Goal: Task Accomplishment & Management: Complete application form

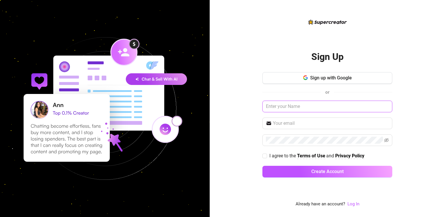
click at [324, 104] on input "text" at bounding box center [327, 107] width 130 height 12
click at [325, 81] on span "Sign up with Google" at bounding box center [331, 78] width 42 height 6
click at [352, 203] on link "Log In" at bounding box center [353, 203] width 12 height 5
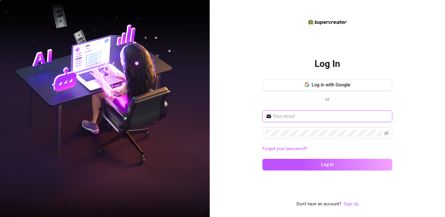
click at [297, 118] on input "text" at bounding box center [331, 116] width 116 height 7
click at [302, 79] on button "Log in with Google" at bounding box center [327, 85] width 130 height 12
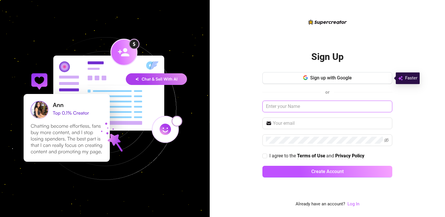
click at [284, 107] on input "text" at bounding box center [327, 107] width 130 height 12
click at [313, 76] on span "Sign up with Google" at bounding box center [331, 78] width 42 height 6
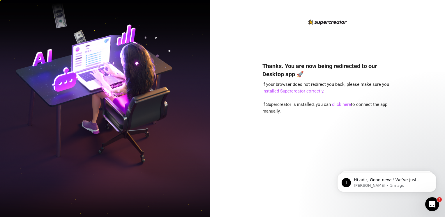
click at [261, 204] on div "Thanks. You are now being redirected to our Desktop app 🚀 If your browser does …" at bounding box center [327, 108] width 235 height 217
